Goal: Find contact information: Find contact information

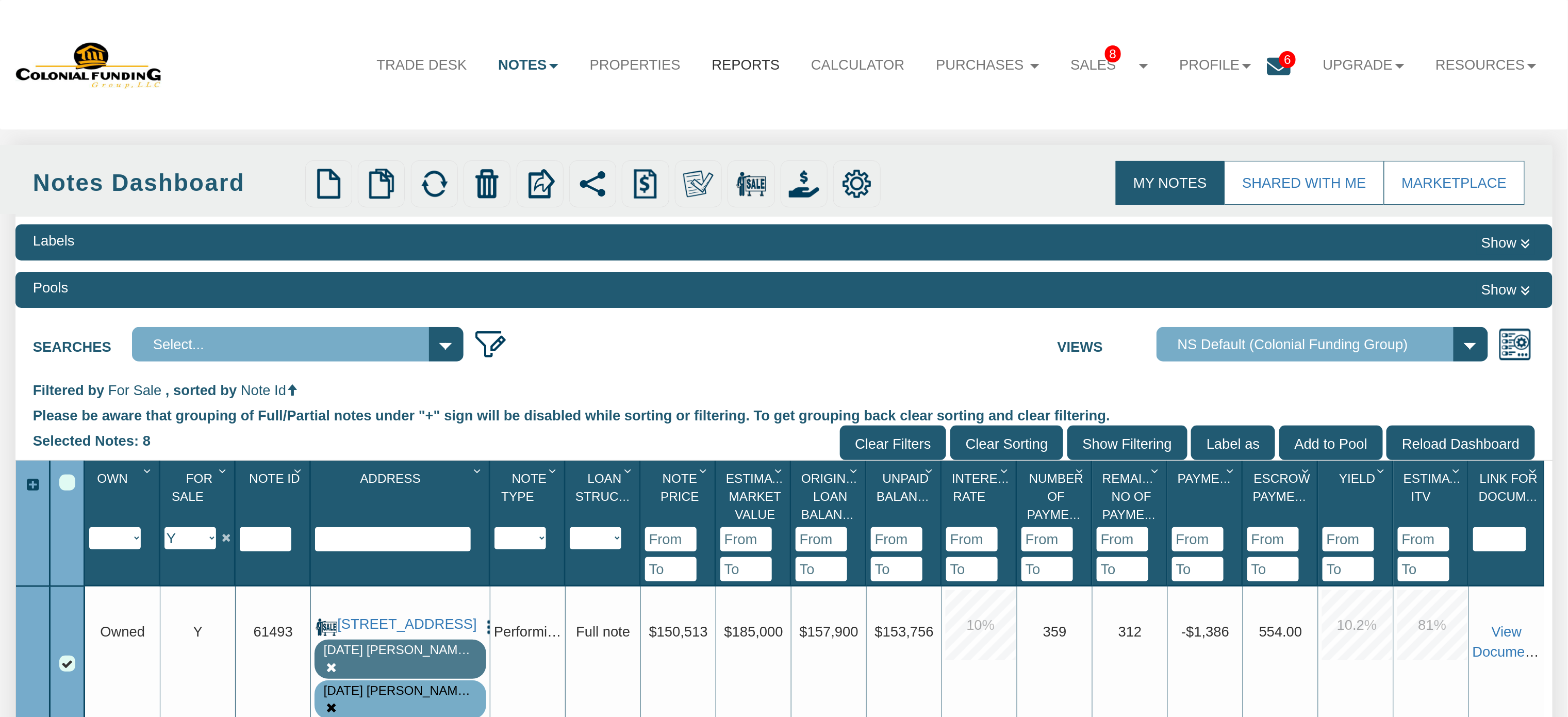
click at [705, 62] on link "Reports" at bounding box center [746, 65] width 100 height 42
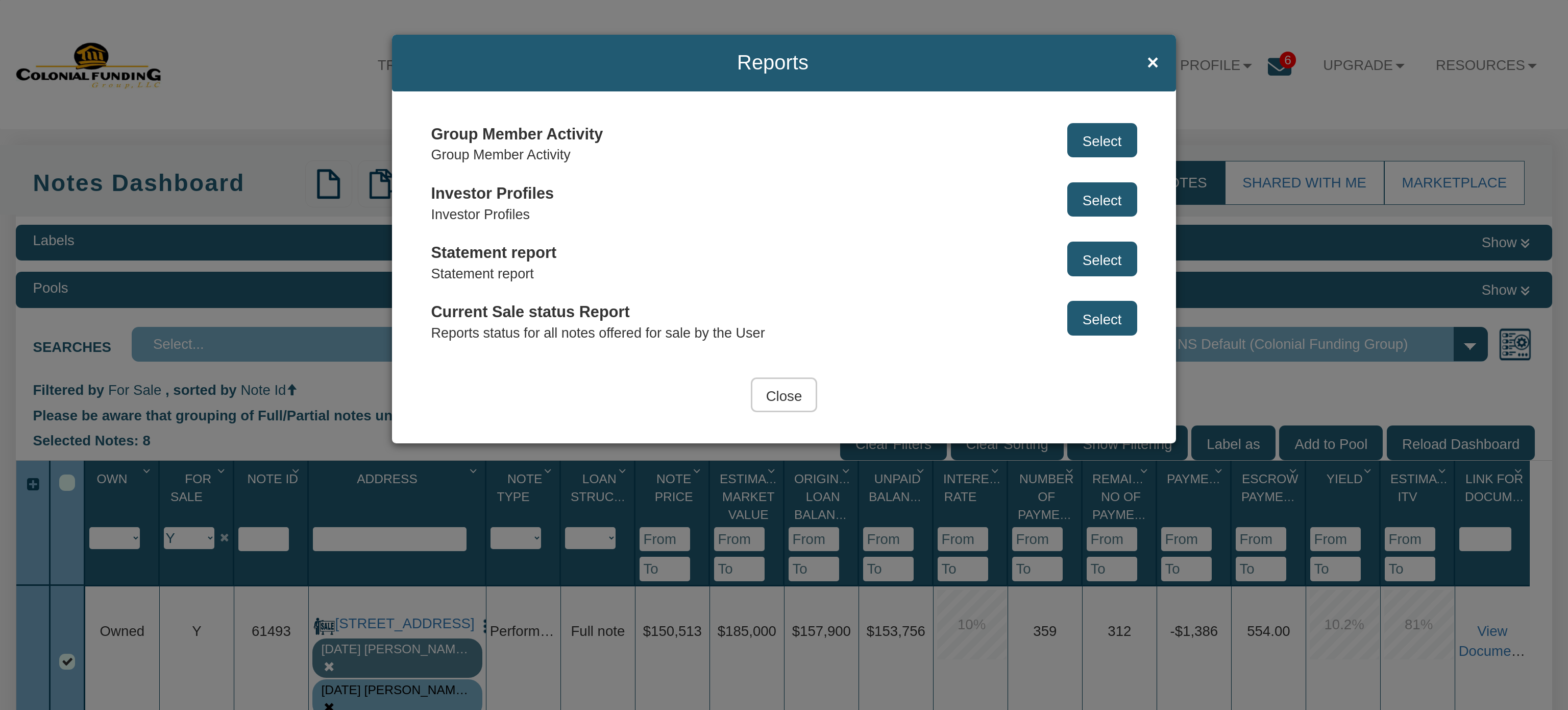
click at [1096, 199] on button "Select" at bounding box center [1102, 199] width 70 height 35
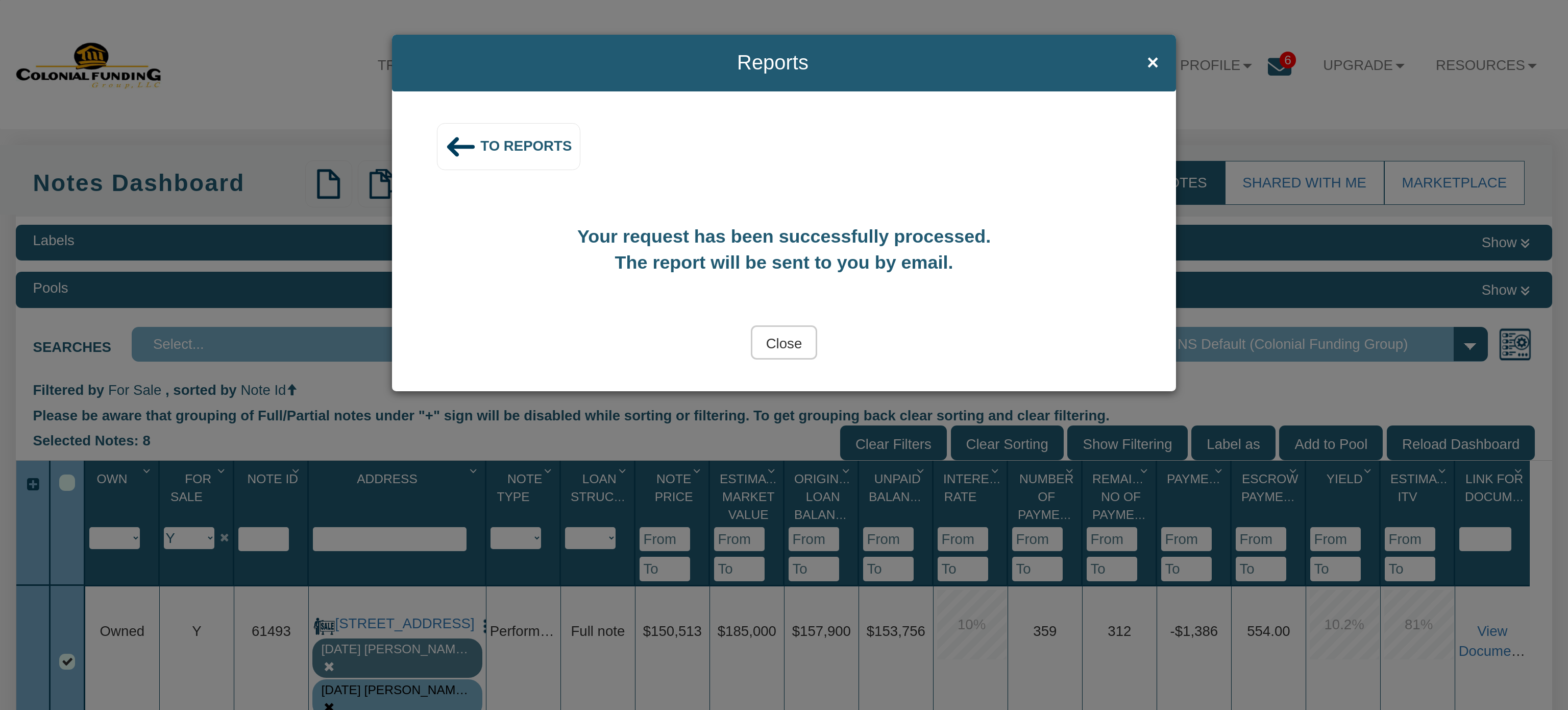
click at [480, 141] on span "To Reports" at bounding box center [526, 146] width 91 height 16
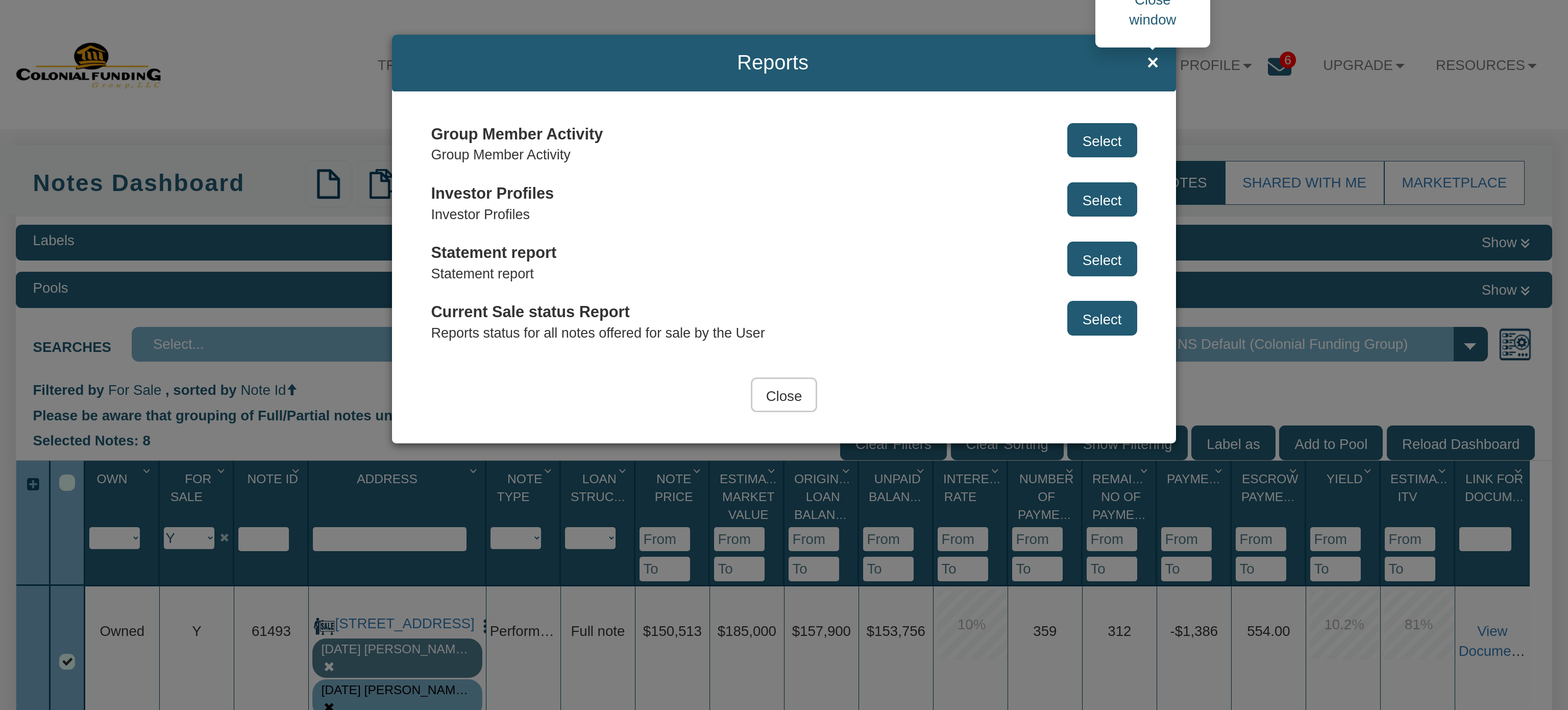
click at [1157, 56] on span "×" at bounding box center [1152, 63] width 12 height 23
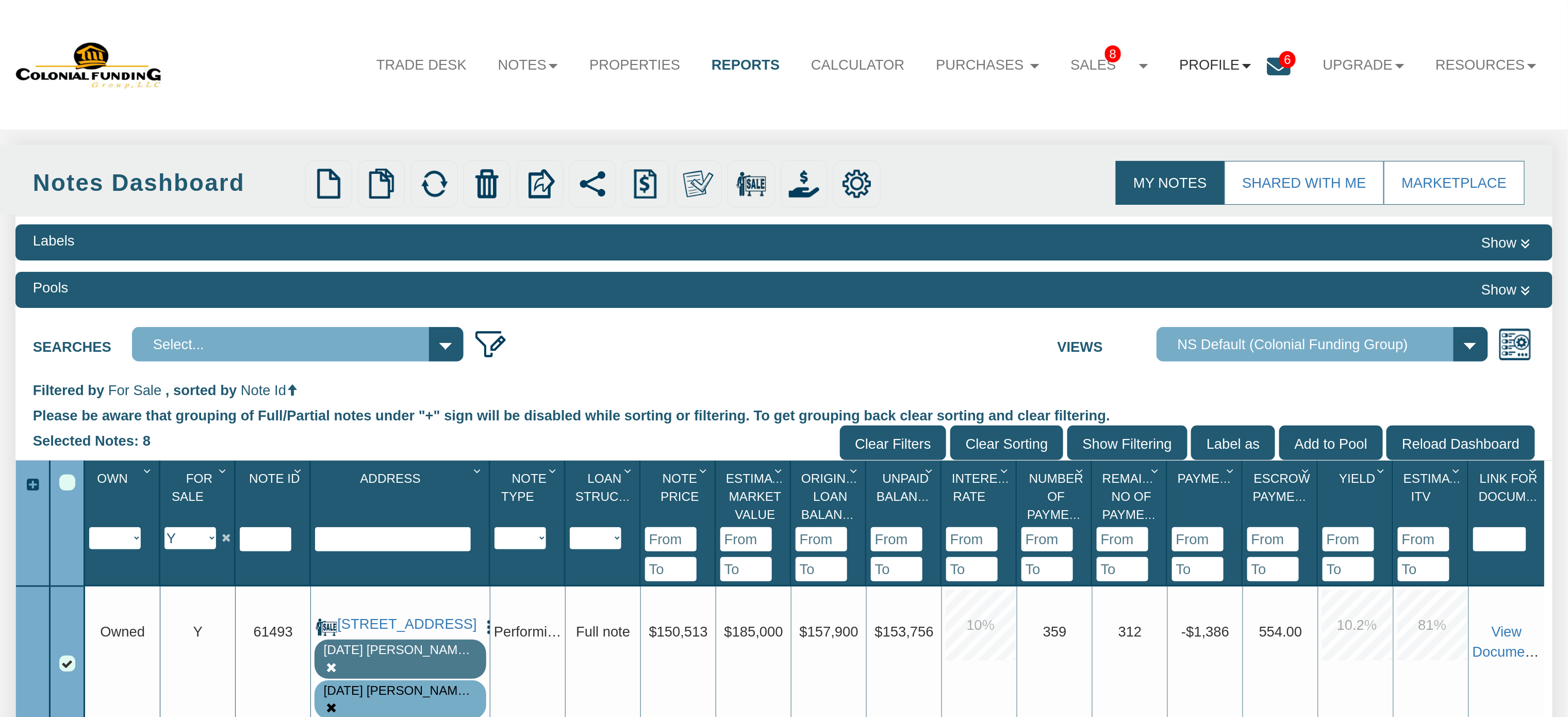
click at [1221, 71] on link "Profile" at bounding box center [1216, 65] width 103 height 42
click at [1157, 119] on link "Settings" at bounding box center [1215, 114] width 183 height 27
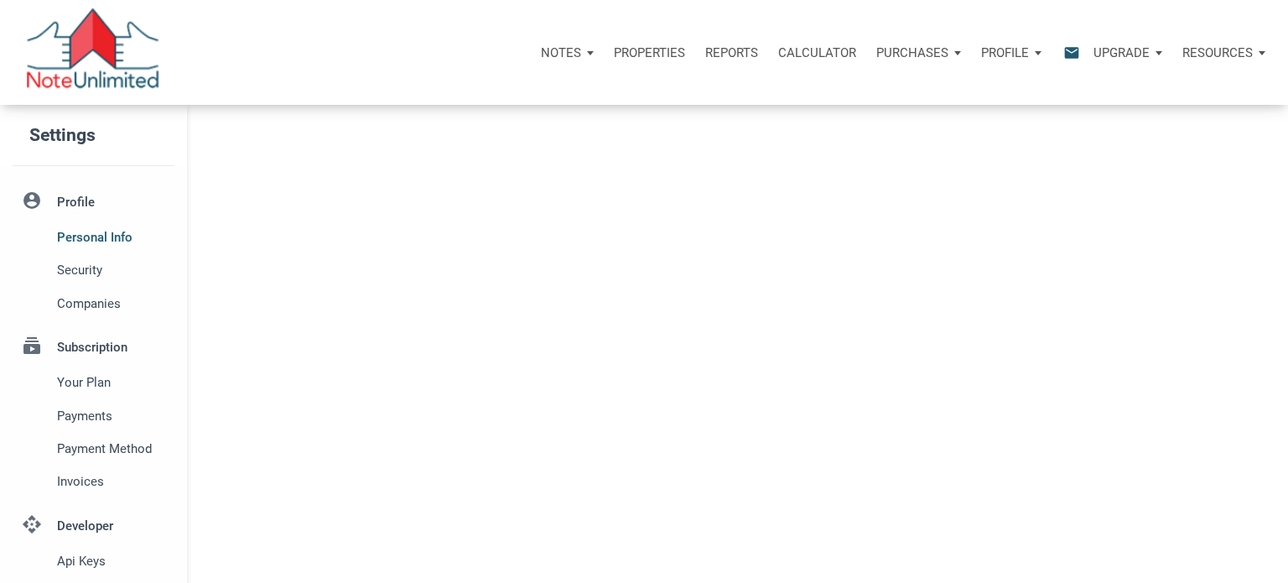
select select
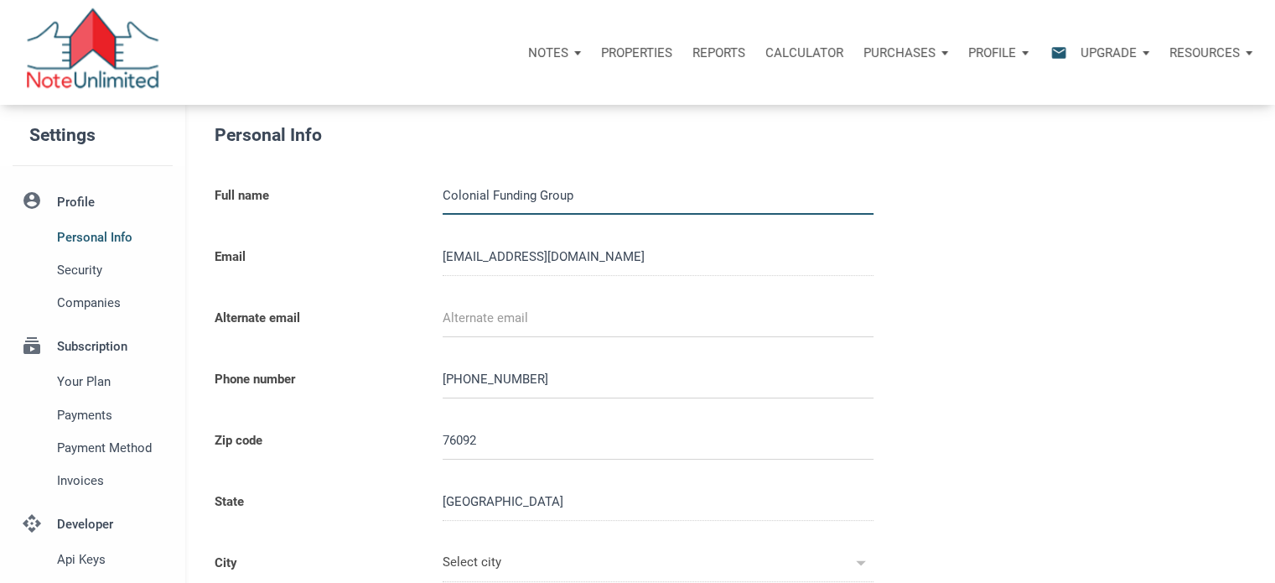
type input "SOUTHLAKE"
select select
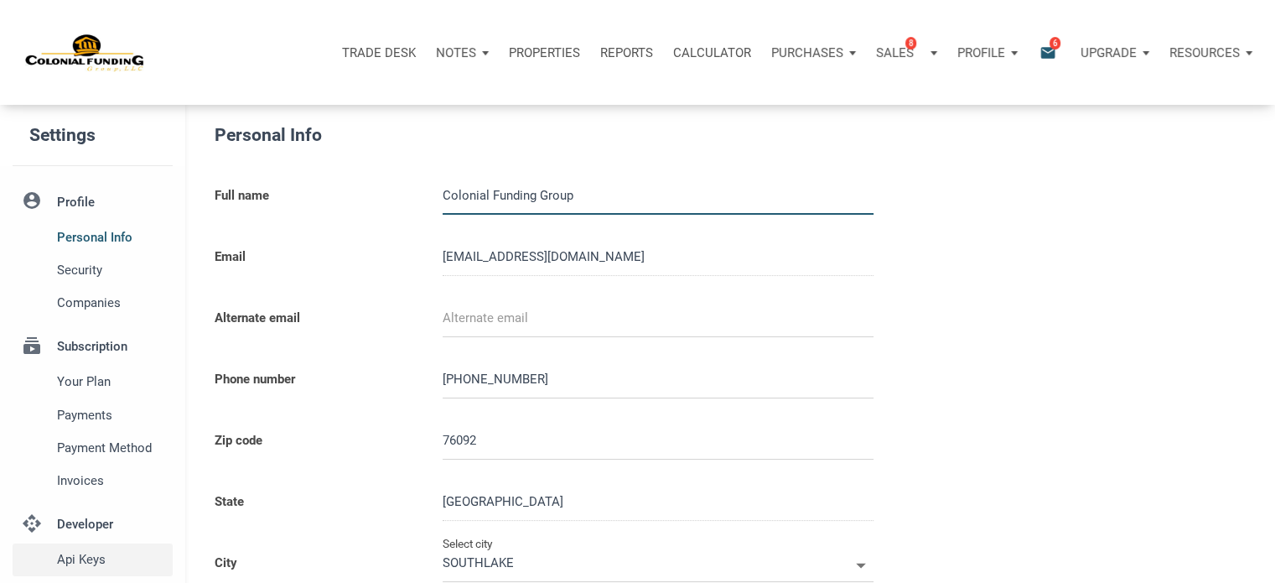
type input "0000000"
select select
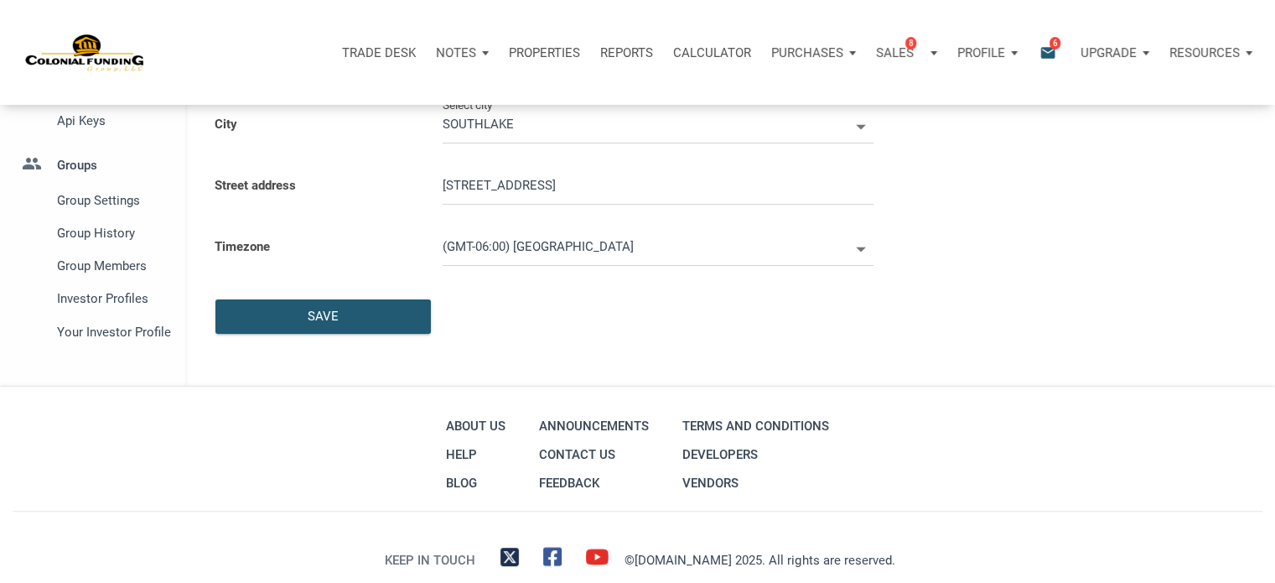
scroll to position [475, 0]
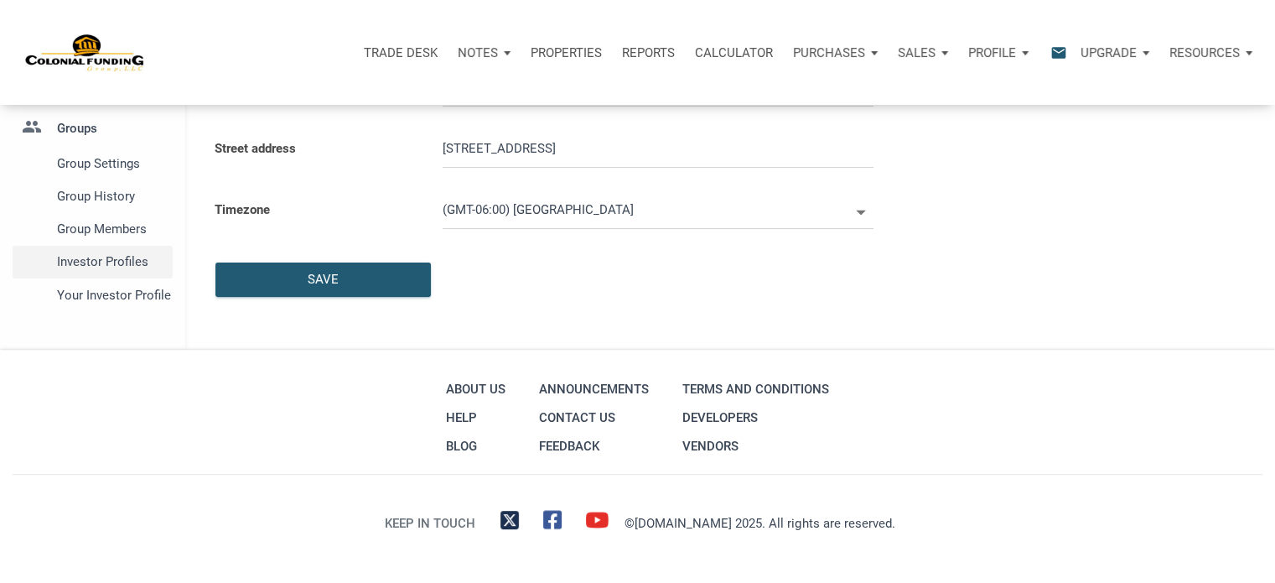
click at [106, 264] on span "Investor Profiles" at bounding box center [111, 262] width 109 height 20
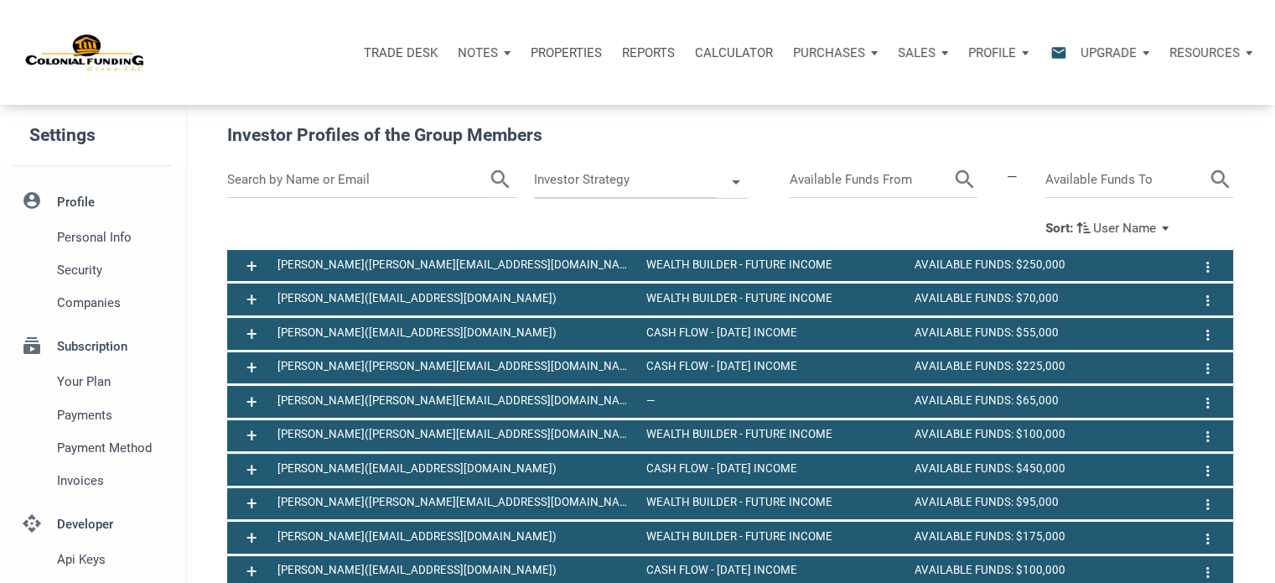
click at [256, 177] on input "text" at bounding box center [358, 180] width 262 height 36
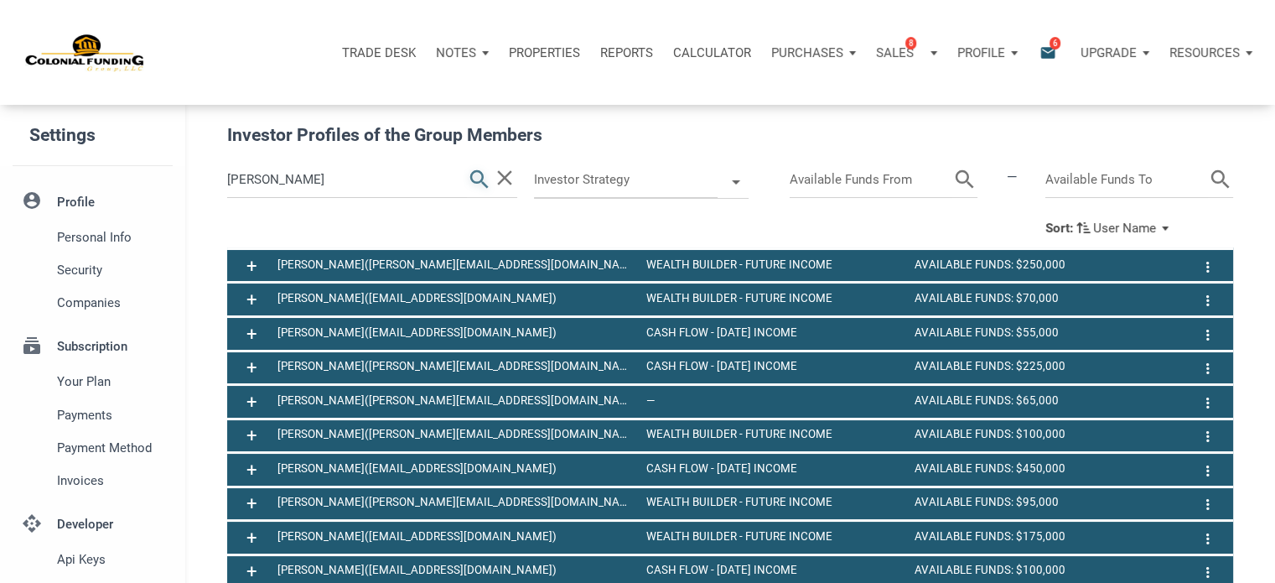
type input "[PERSON_NAME]"
click at [477, 176] on icon "search" at bounding box center [479, 180] width 25 height 36
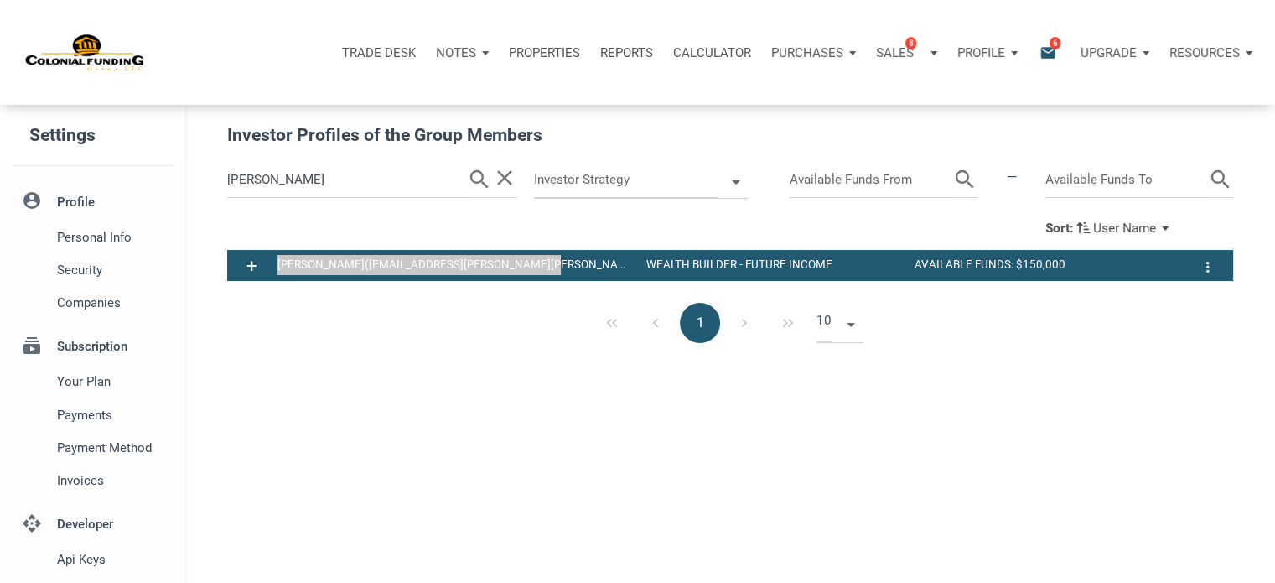
drag, startPoint x: 278, startPoint y: 263, endPoint x: 600, endPoint y: 252, distance: 322.2
click at [600, 252] on div "+ [PERSON_NAME] ([EMAIL_ADDRESS][PERSON_NAME][PERSON_NAME][DOMAIN_NAME]) Wealth…" at bounding box center [730, 264] width 1006 height 34
copy div "[PERSON_NAME] ([EMAIL_ADDRESS][PERSON_NAME][PERSON_NAME][DOMAIN_NAME])"
